Goal: Download file/media

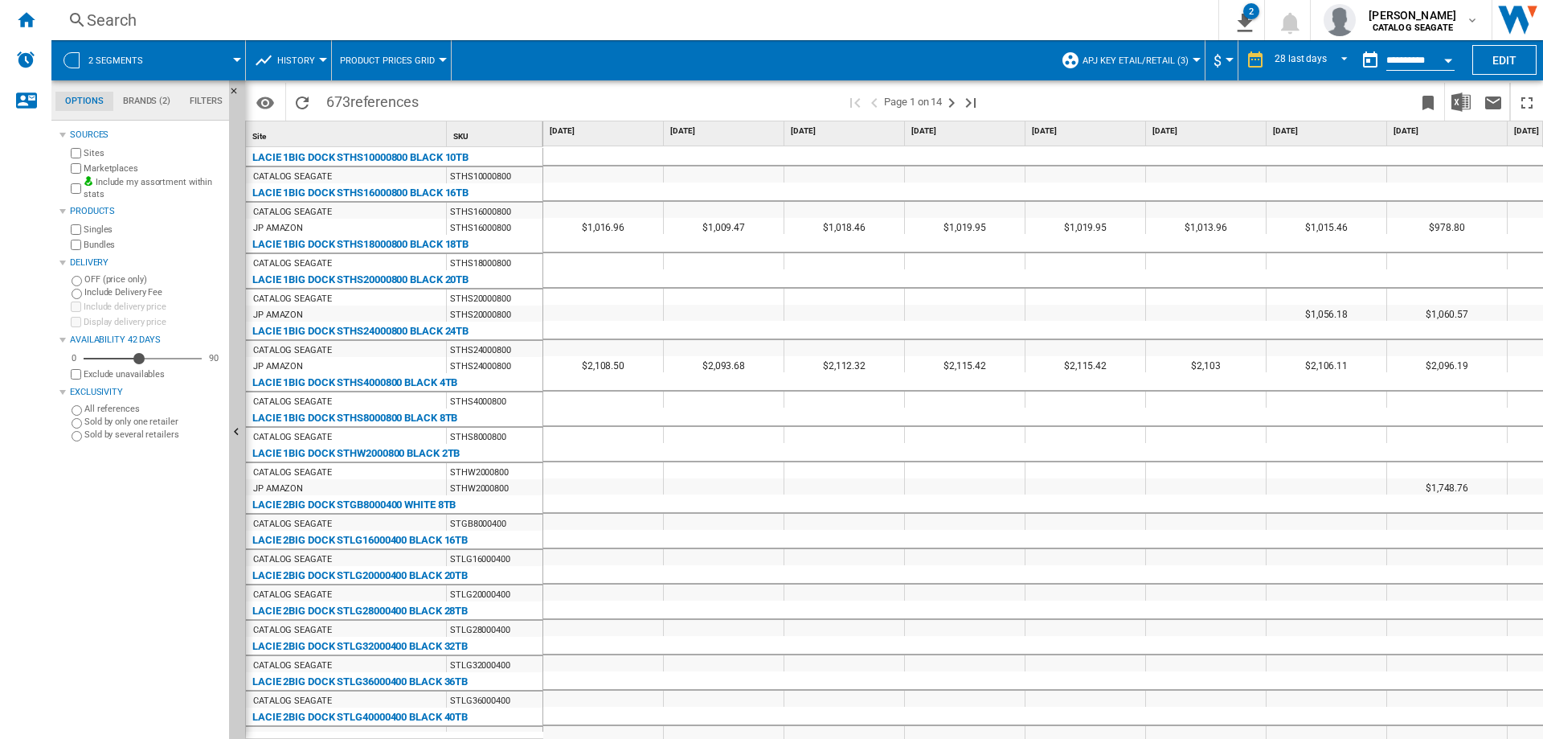
click at [233, 61] on div at bounding box center [237, 60] width 8 height 4
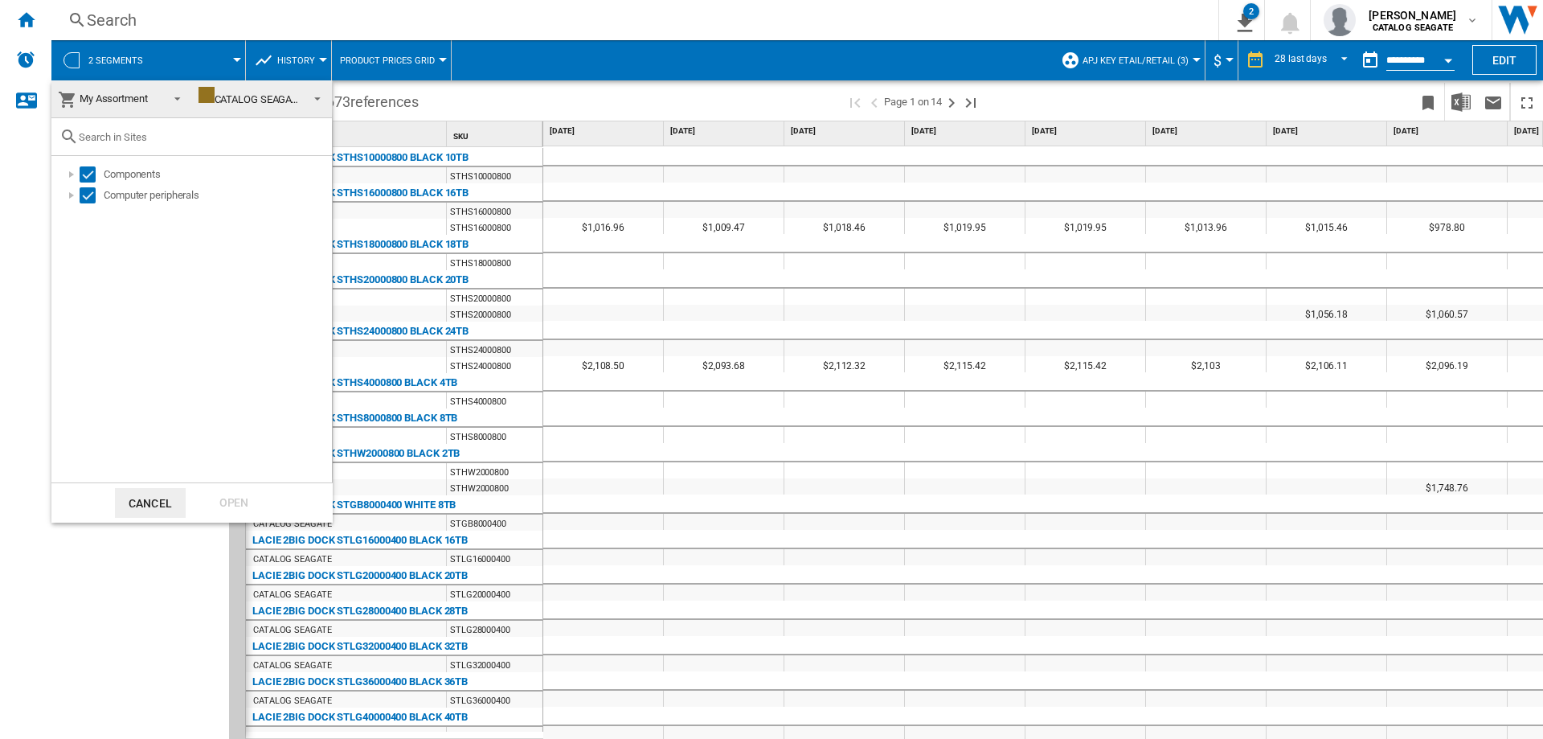
click at [233, 61] on md-backdrop at bounding box center [771, 369] width 1543 height 739
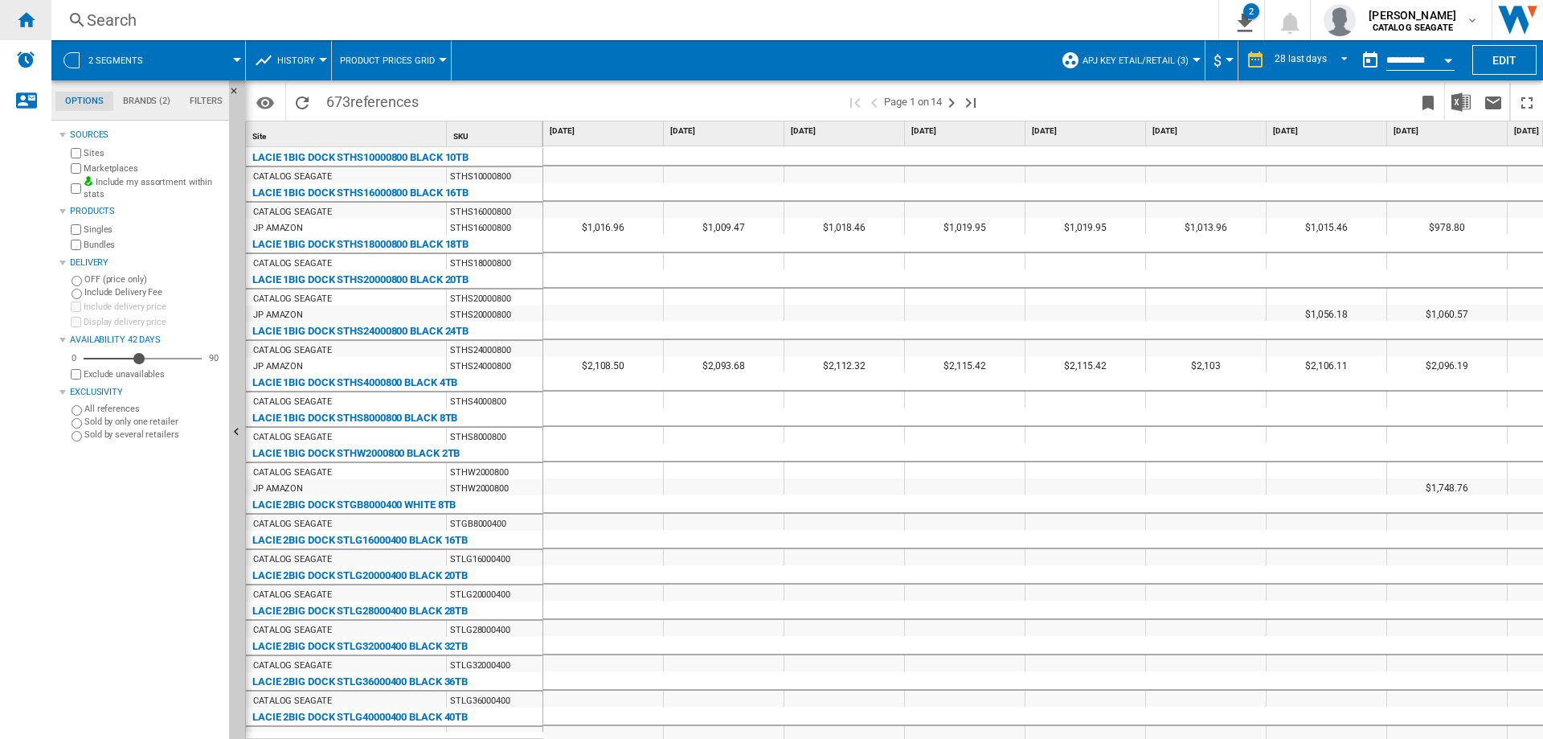
click at [25, 21] on ng-md-icon "Home" at bounding box center [25, 19] width 19 height 19
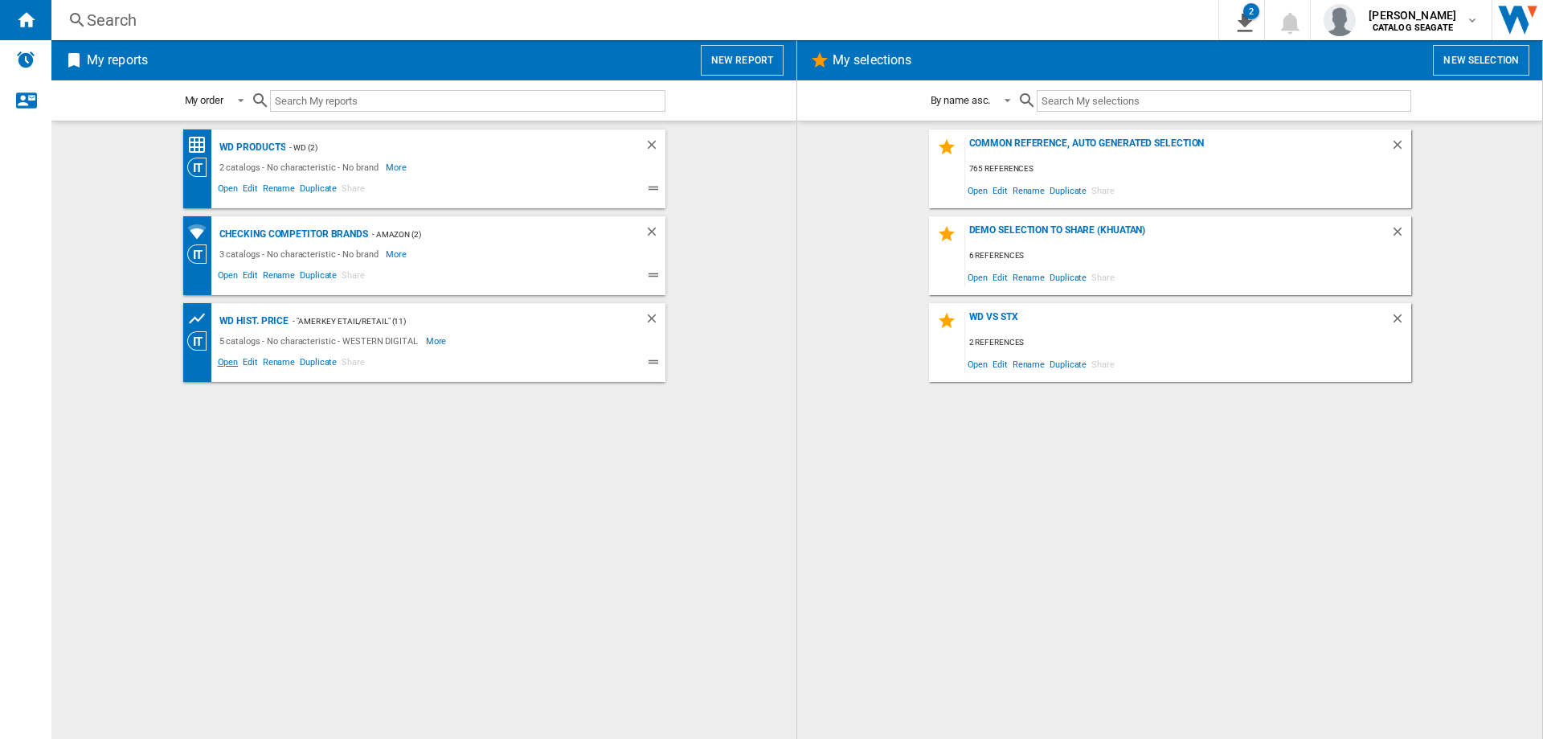
click at [226, 364] on span "Open" at bounding box center [228, 363] width 26 height 19
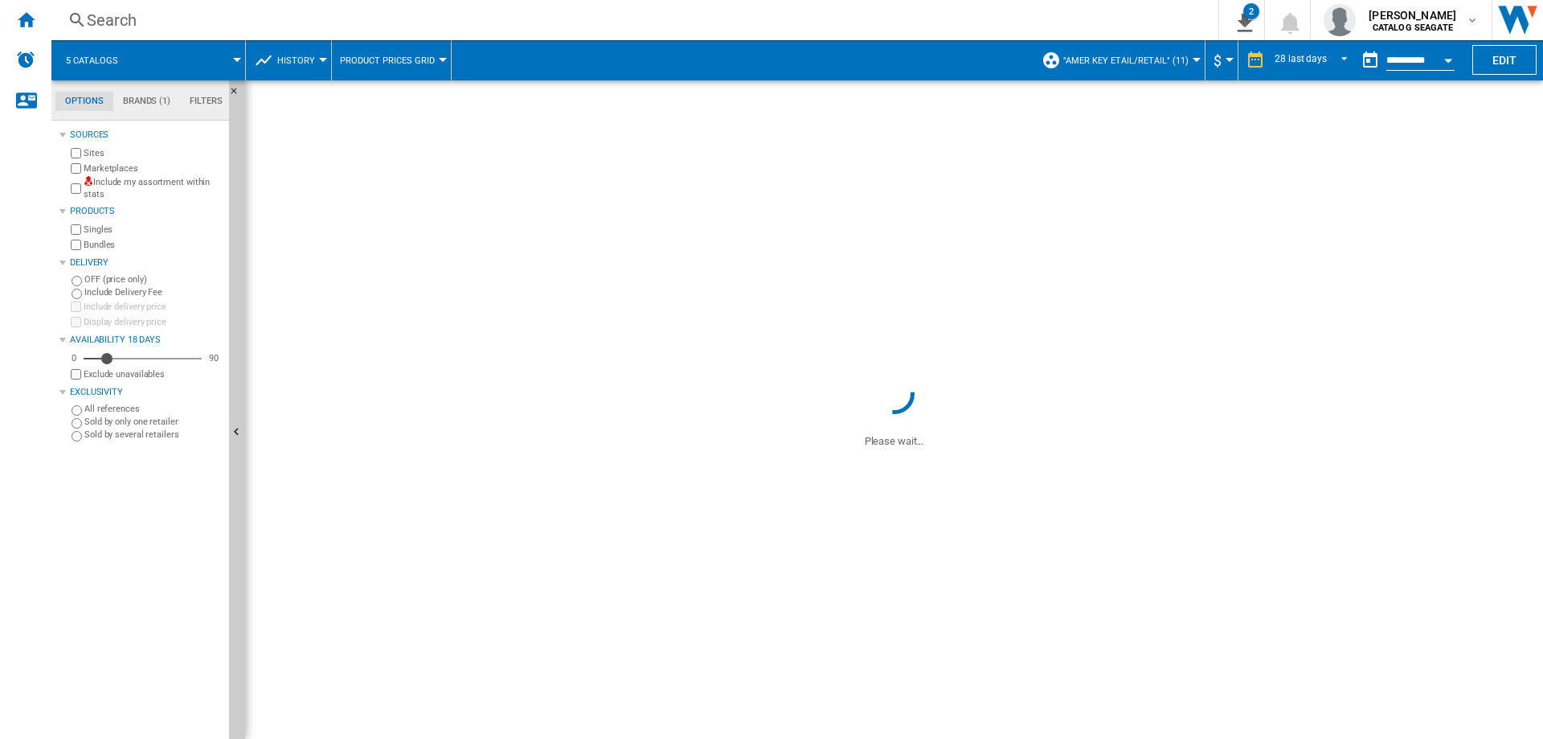
click at [1144, 63] on span ""AMER Key etail/retail" (11)" at bounding box center [1125, 60] width 125 height 10
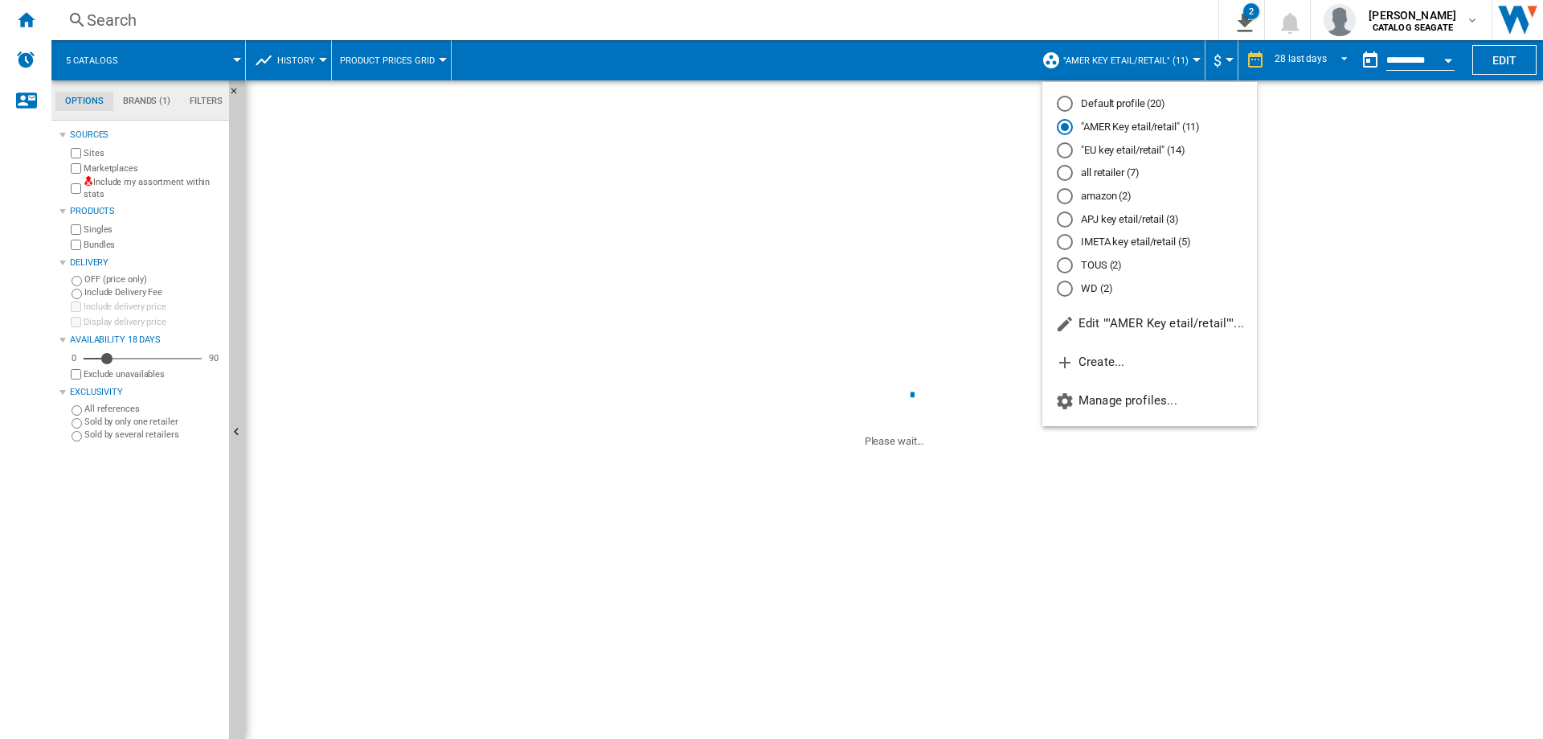
click at [1114, 225] on md-radio-button "APJ key etail/retail (3)" at bounding box center [1150, 218] width 186 height 15
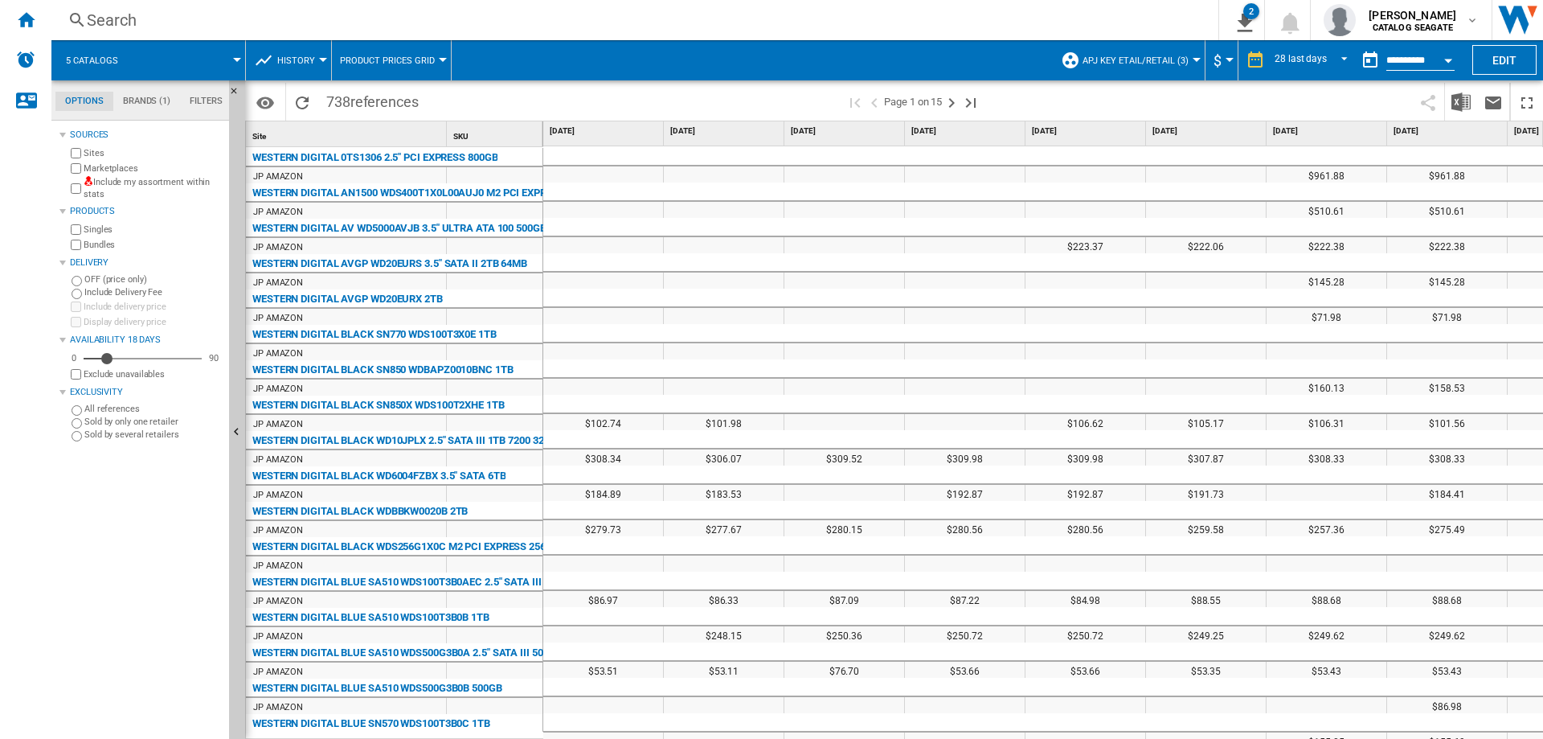
click at [141, 101] on md-tab-item "Brands (1)" at bounding box center [146, 101] width 67 height 19
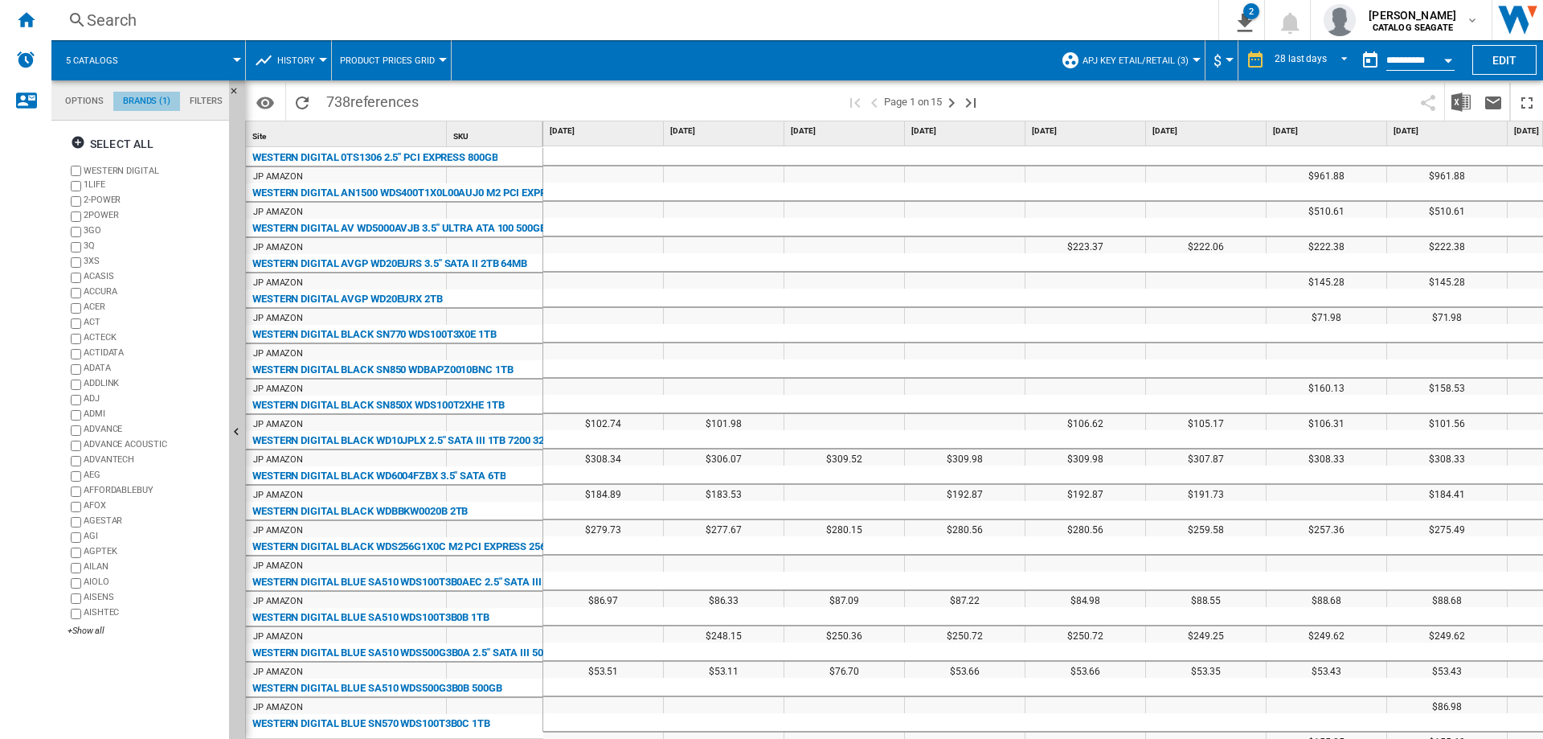
scroll to position [62, 0]
click at [75, 106] on md-tab-item "Options" at bounding box center [84, 101] width 58 height 19
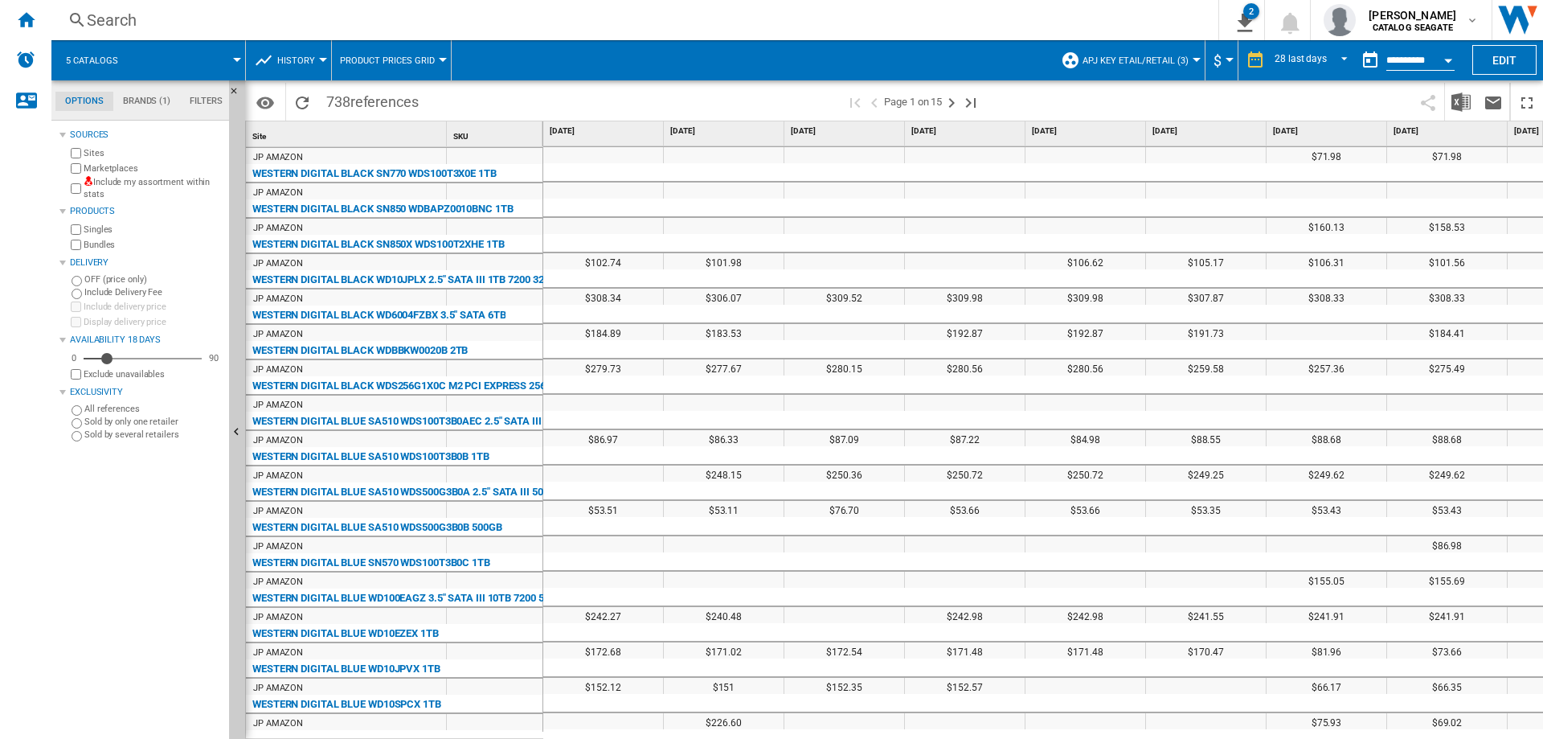
scroll to position [0, 0]
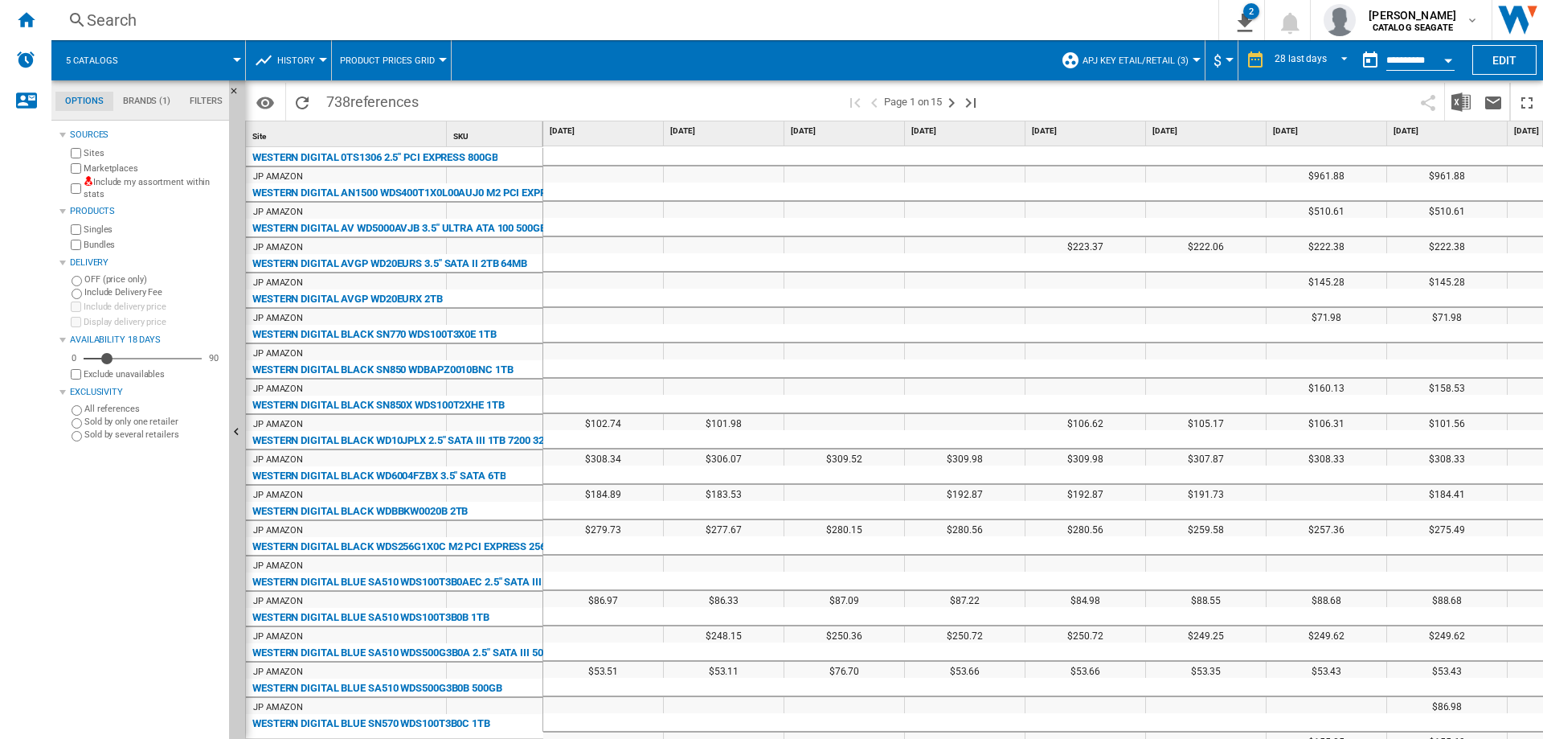
click at [1188, 55] on button "APJ key etail/retail (3)" at bounding box center [1139, 60] width 114 height 40
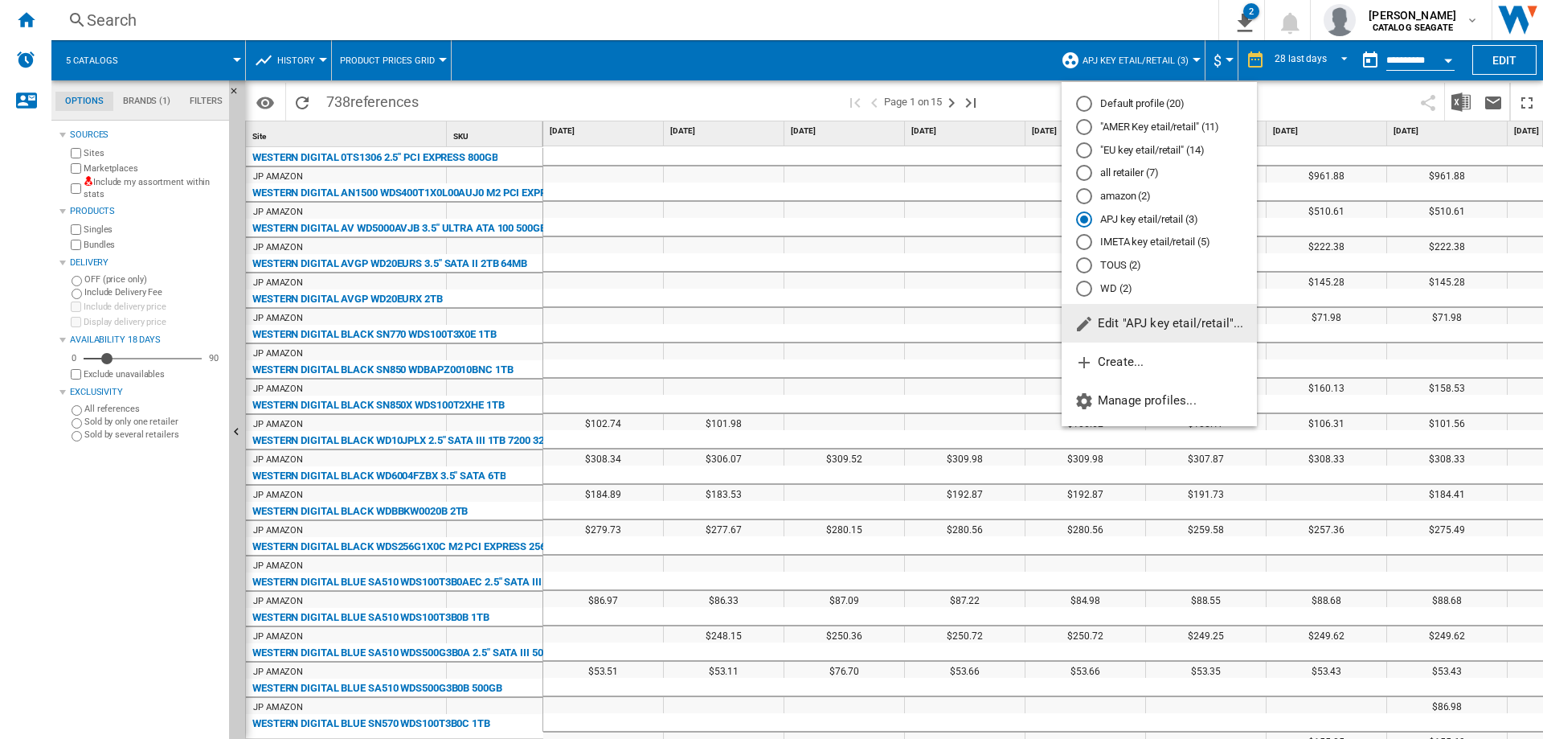
click at [1170, 329] on span "Edit "APJ key etail/retail"..." at bounding box center [1159, 323] width 170 height 14
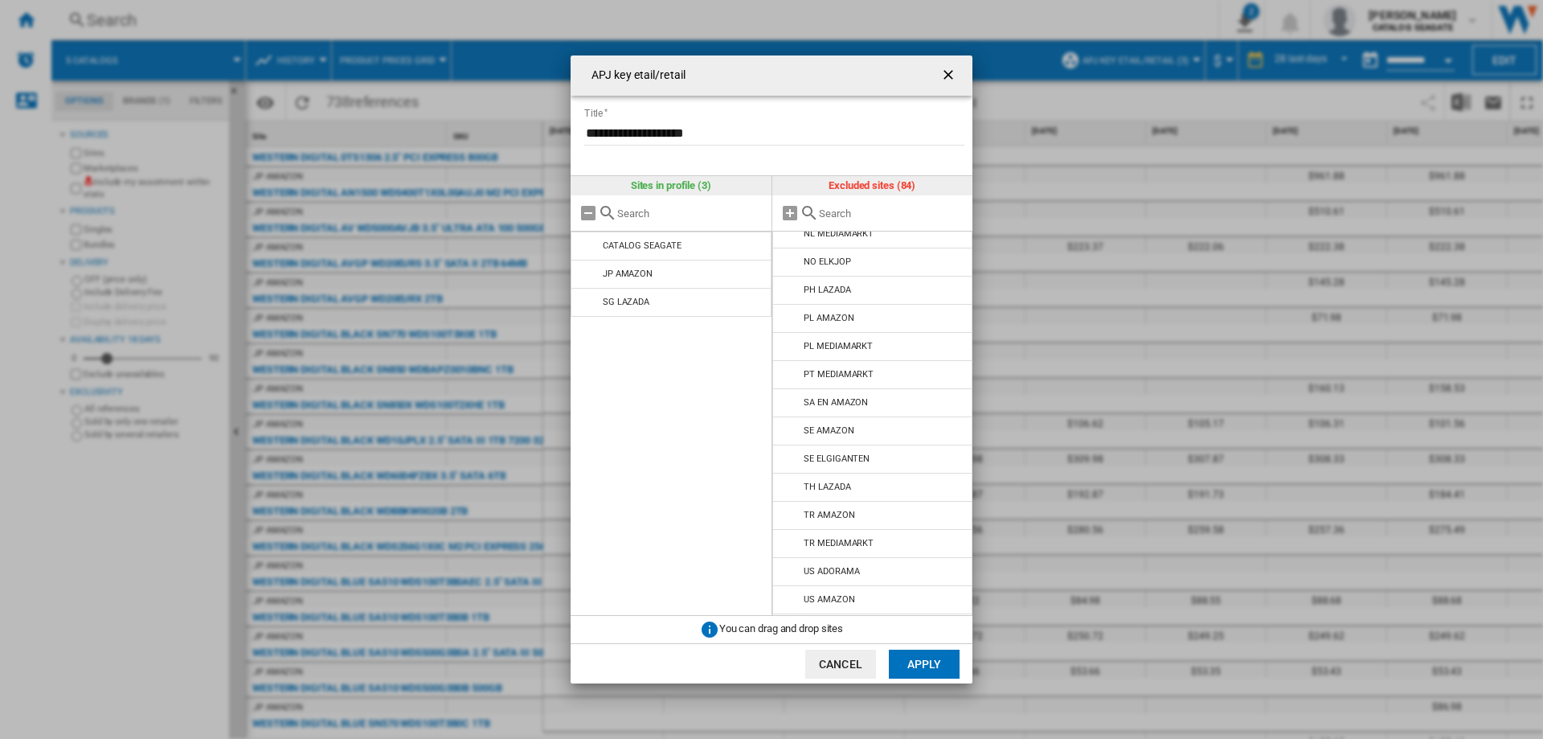
scroll to position [1739, 0]
click at [946, 76] on ng-md-icon "getI18NText('BUTTONS.CLOSE_DIALOG')" at bounding box center [949, 76] width 19 height 19
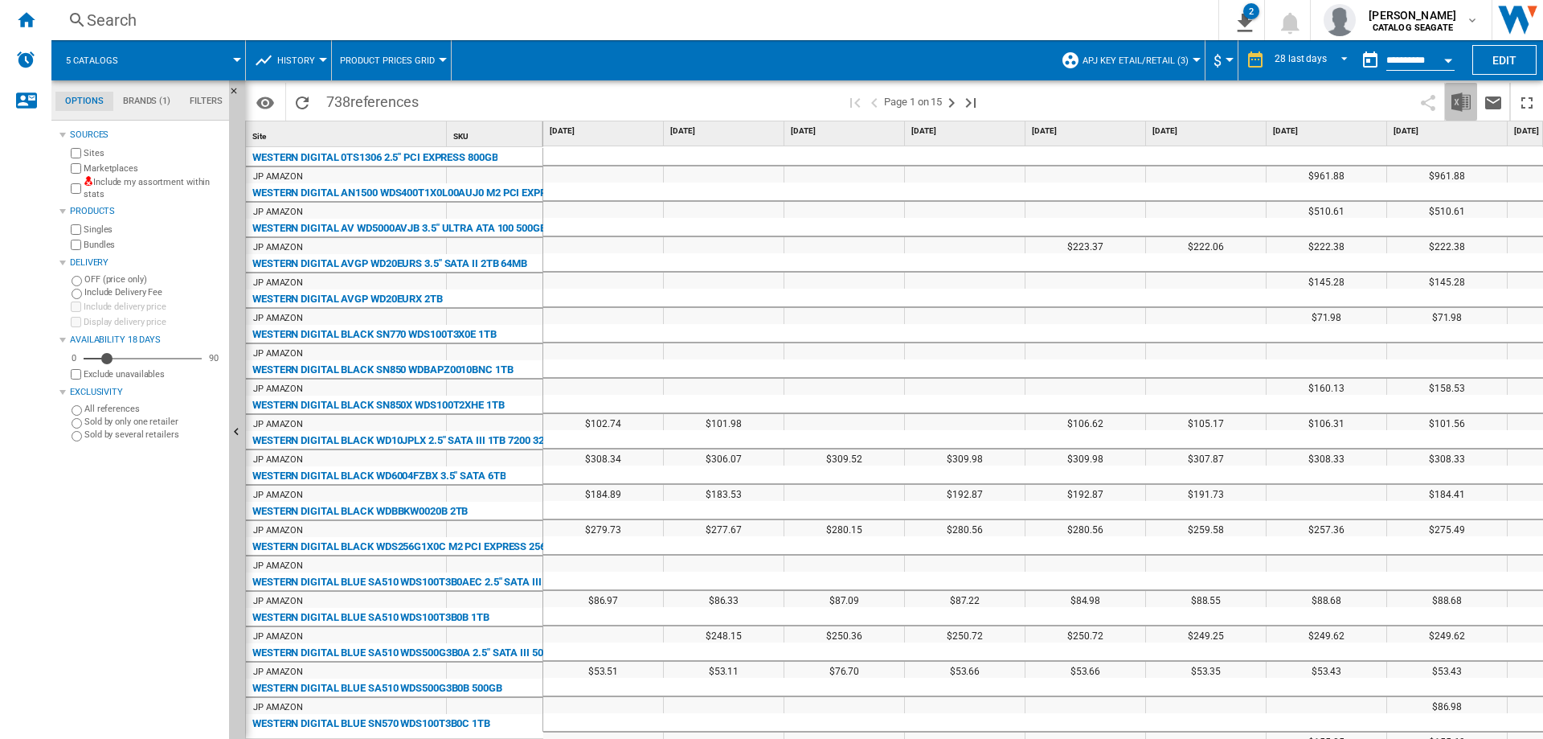
click at [1461, 104] on img "Download in Excel" at bounding box center [1460, 101] width 19 height 19
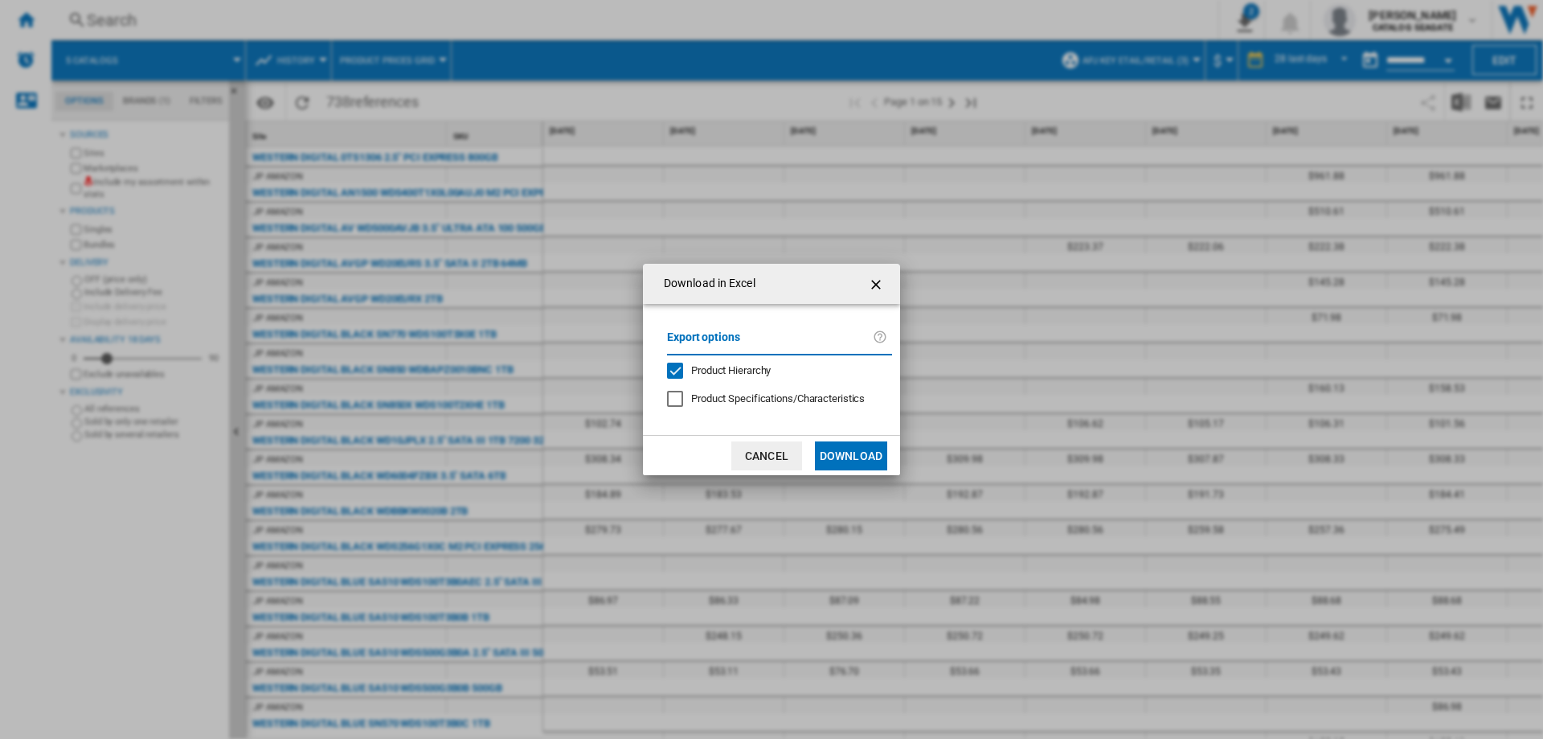
click at [841, 460] on button "Download" at bounding box center [851, 455] width 72 height 29
